Goal: Check status: Check status

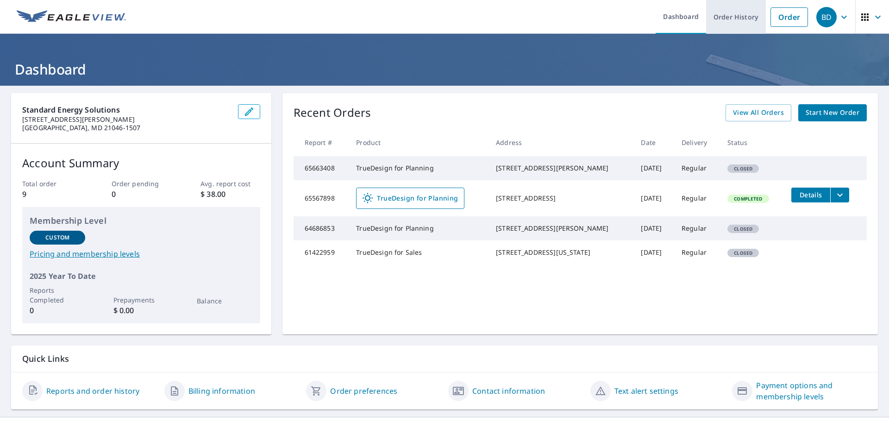
click at [733, 19] on link "Order History" at bounding box center [736, 17] width 60 height 34
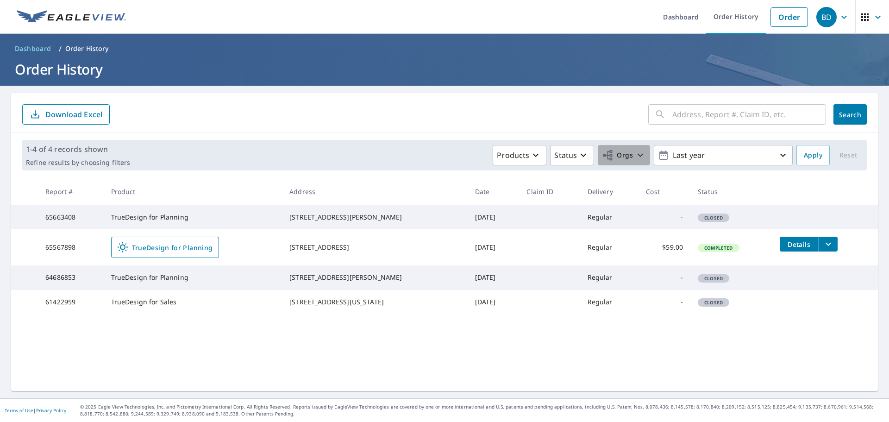
click at [635, 157] on icon "button" at bounding box center [640, 155] width 11 height 11
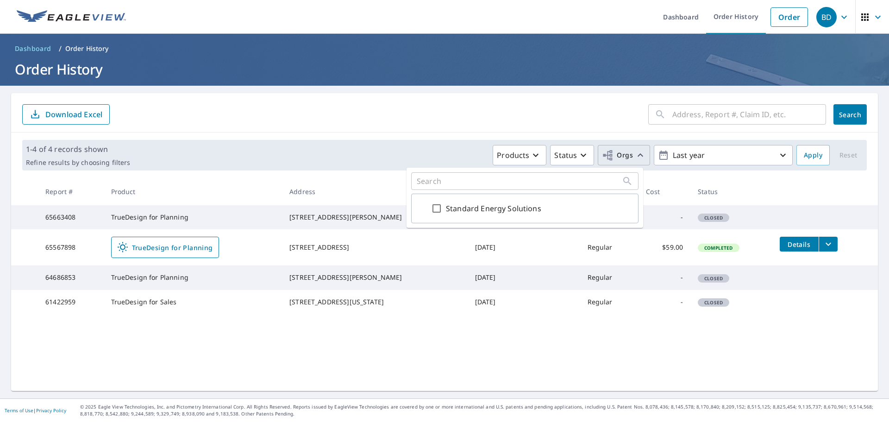
click at [437, 208] on input "Standard Energy Solutions" at bounding box center [436, 208] width 11 height 11
checkbox input "true"
click at [815, 158] on span "Apply" at bounding box center [813, 156] width 19 height 12
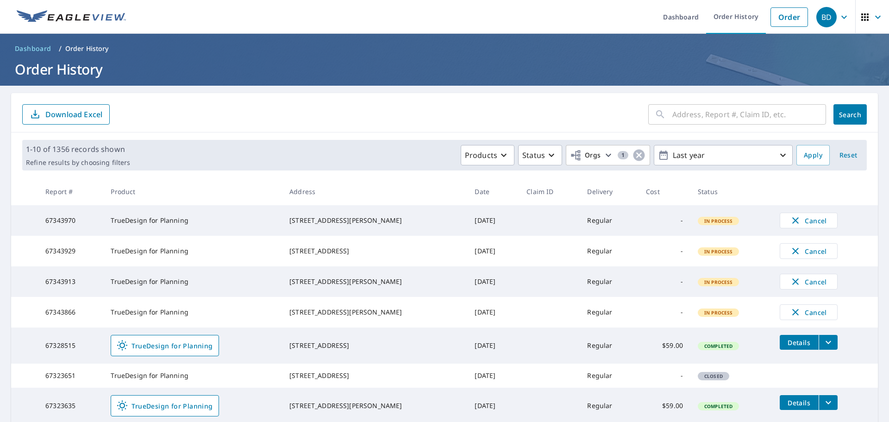
click at [702, 115] on input "text" at bounding box center [749, 114] width 154 height 26
type input "[GEOGRAPHIC_DATA]"
click at [852, 112] on span "Search" at bounding box center [850, 114] width 19 height 9
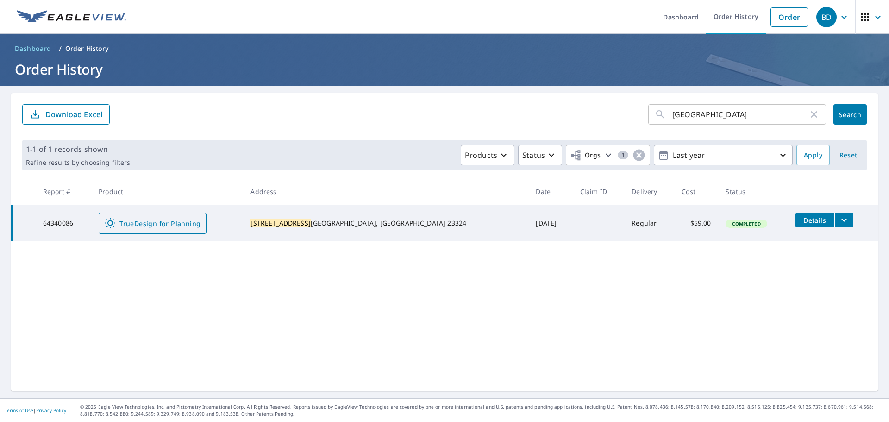
click at [156, 221] on span "TrueDesign for Planning" at bounding box center [153, 223] width 96 height 11
